Goal: Task Accomplishment & Management: Use online tool/utility

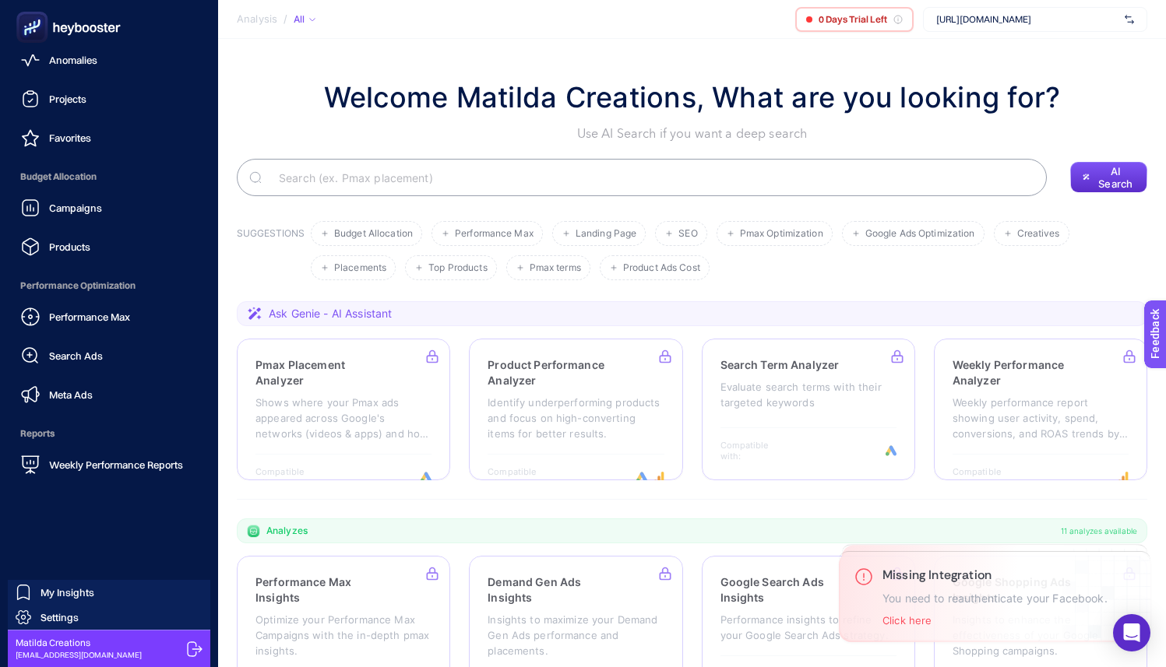
scroll to position [131, 0]
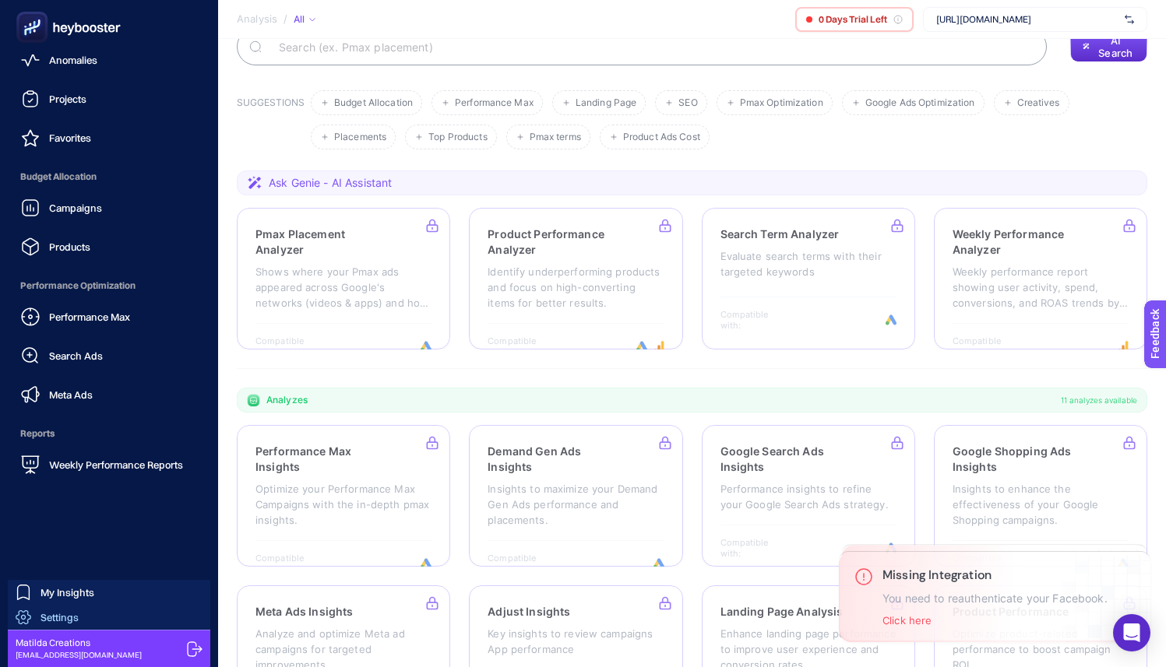
click at [60, 618] on span "Settings" at bounding box center [59, 617] width 38 height 12
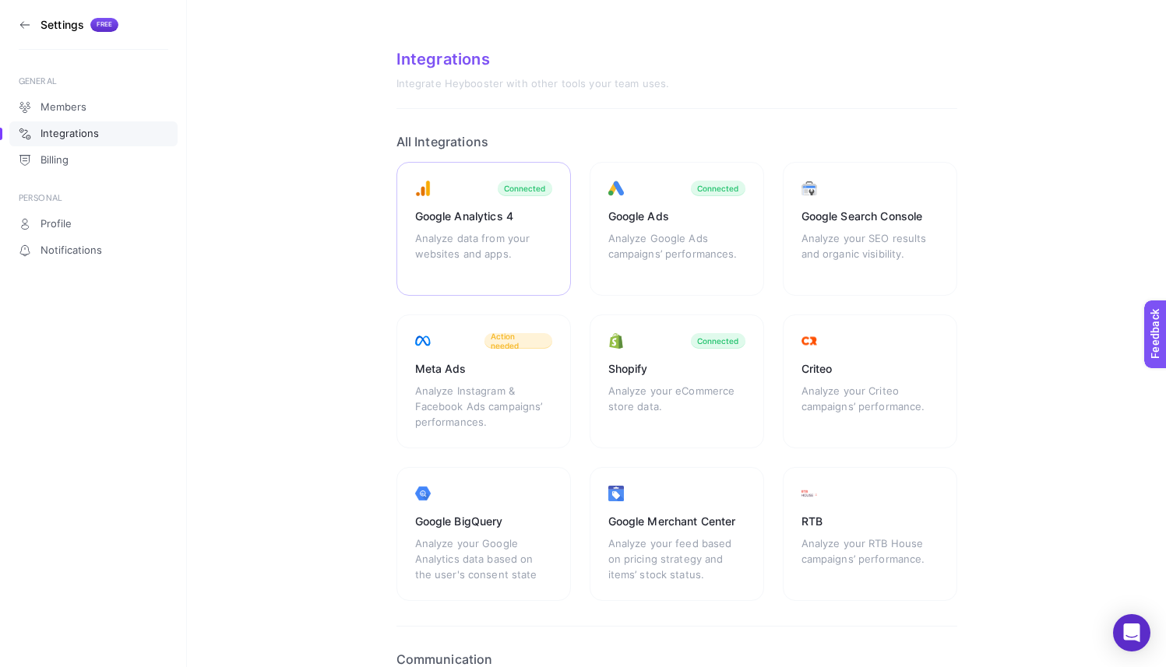
click at [529, 207] on div "Google Analytics 4 Analyze data from your websites and apps. Connected" at bounding box center [483, 229] width 174 height 134
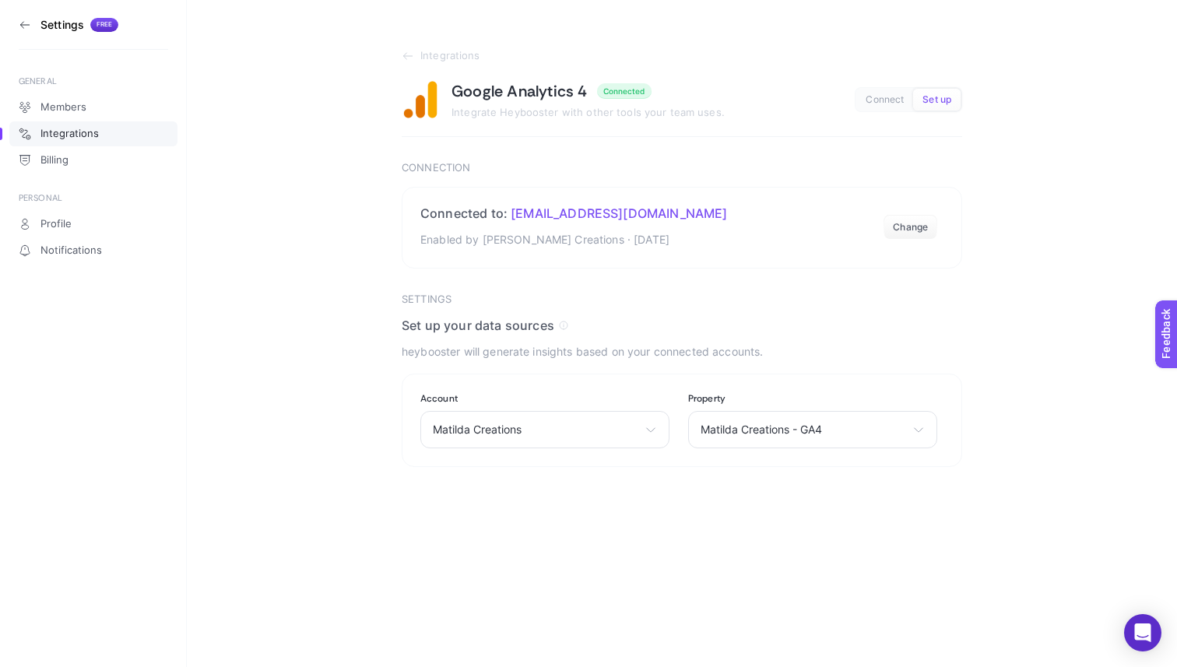
click at [892, 104] on span "Connect" at bounding box center [885, 100] width 38 height 12
click at [941, 97] on span "Set up" at bounding box center [937, 100] width 29 height 12
click at [882, 98] on span "Connect" at bounding box center [885, 100] width 38 height 12
click at [916, 222] on button "Change" at bounding box center [911, 227] width 54 height 25
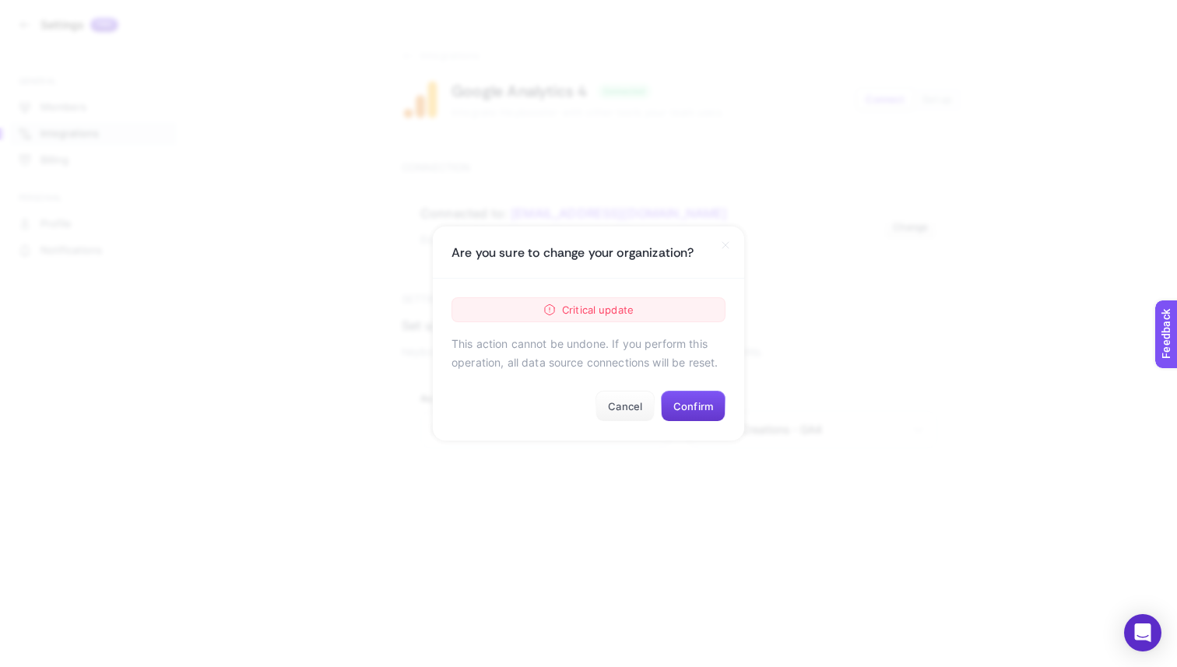
click at [689, 400] on button "Confirm" at bounding box center [693, 406] width 65 height 31
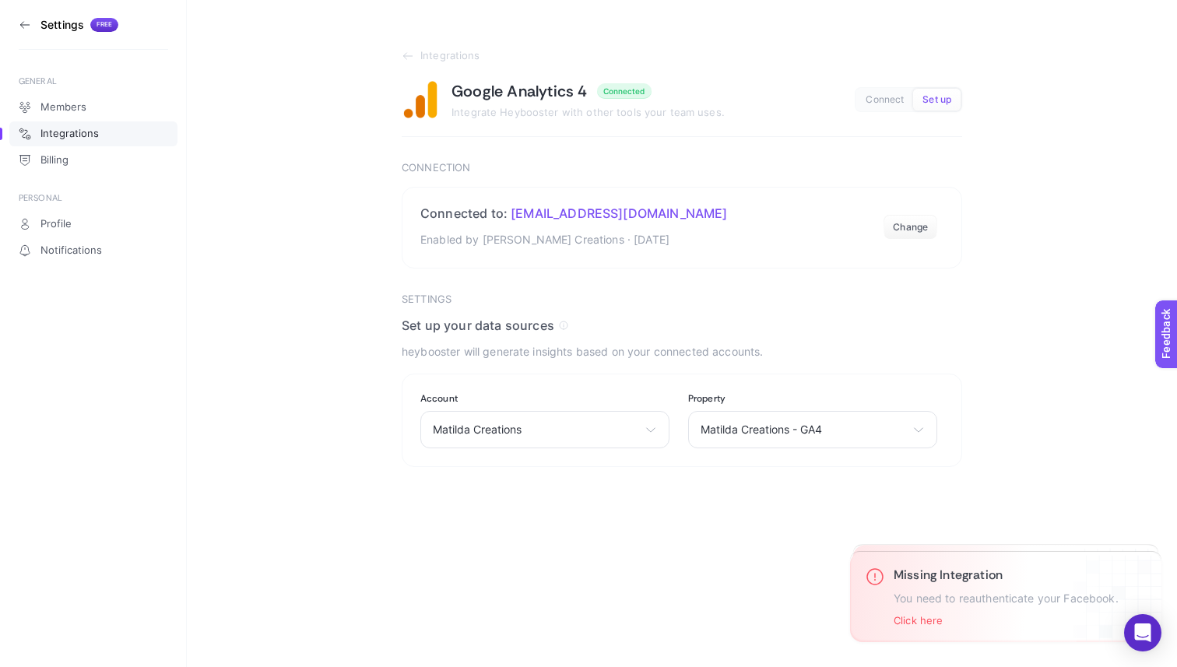
click at [23, 32] on section "Settings Free" at bounding box center [94, 25] width 150 height 50
click at [23, 23] on icon at bounding box center [25, 25] width 12 height 12
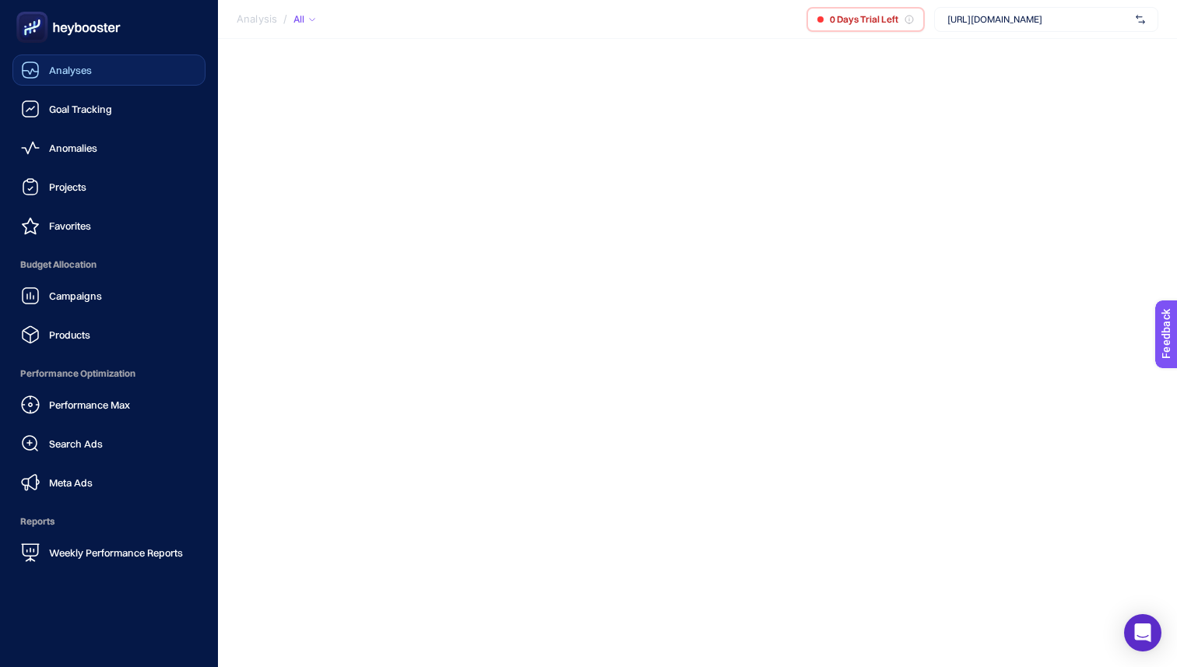
click at [45, 65] on div "Analyses" at bounding box center [56, 70] width 71 height 19
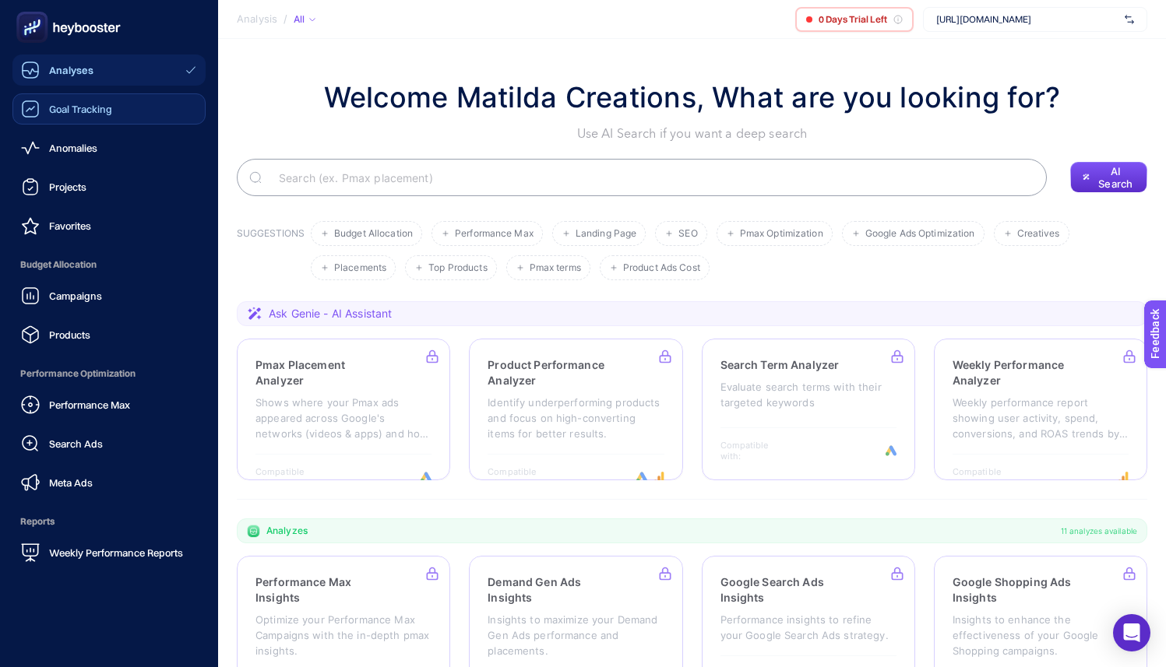
click at [44, 106] on div "Goal Tracking" at bounding box center [66, 109] width 91 height 19
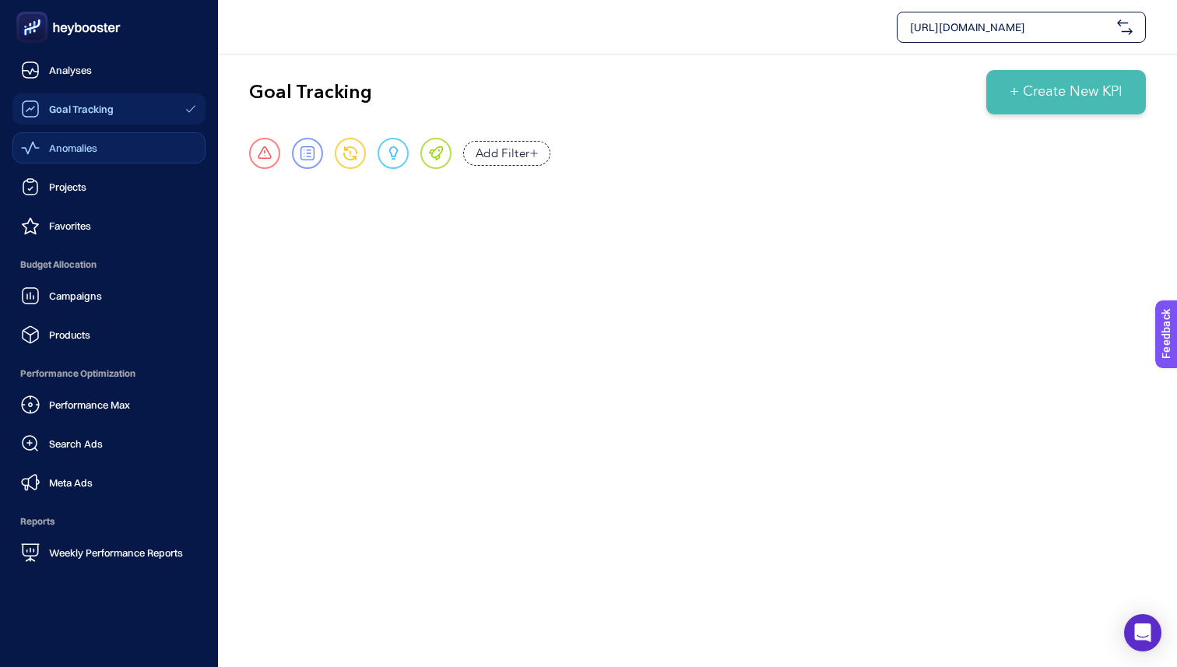
click at [44, 147] on div "Anomalies" at bounding box center [59, 148] width 76 height 19
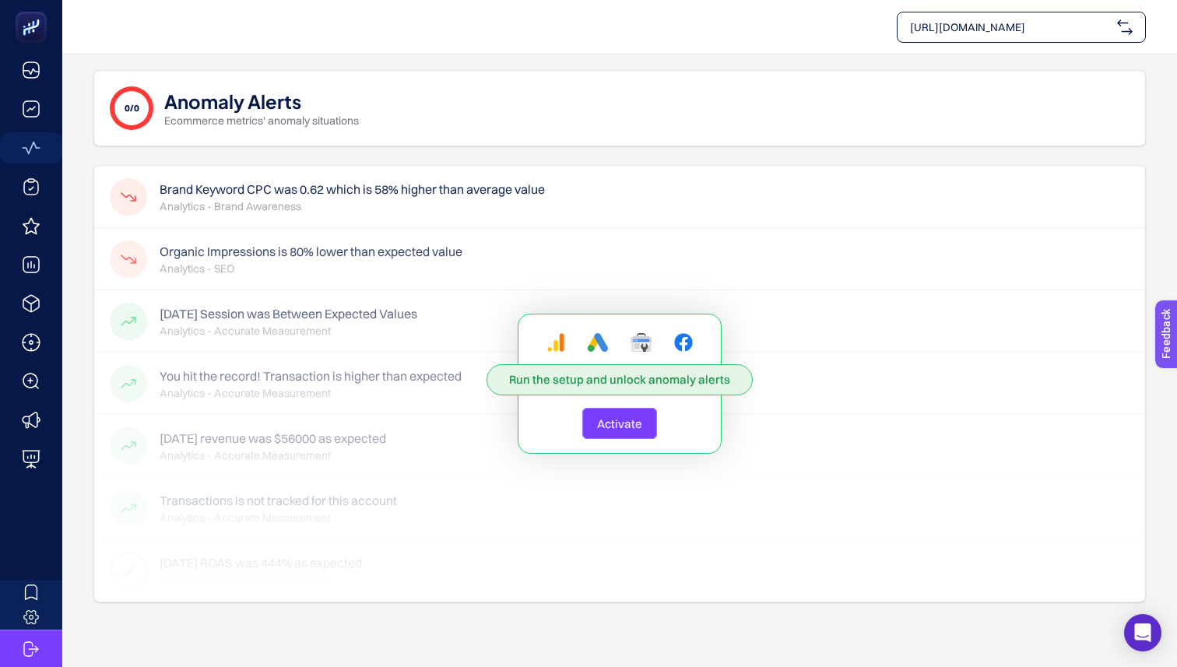
click at [1022, 18] on div "[URL][DOMAIN_NAME]" at bounding box center [1021, 27] width 249 height 31
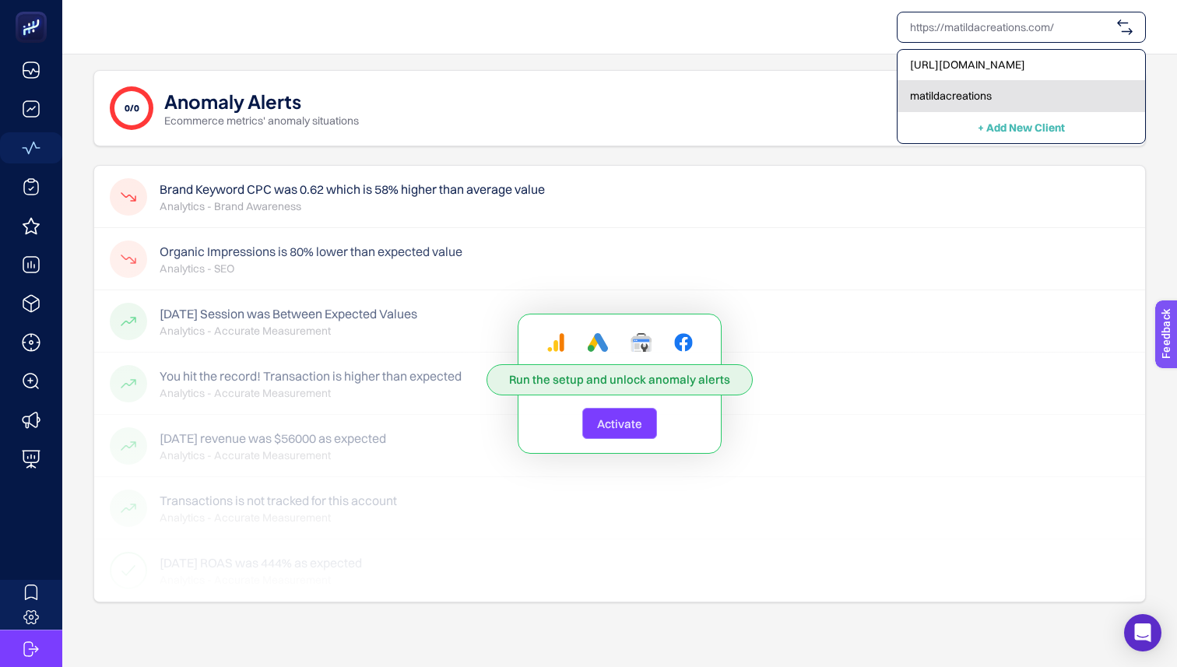
click at [1008, 93] on div "matildacreations" at bounding box center [1022, 96] width 248 height 31
